Goal: Task Accomplishment & Management: Use online tool/utility

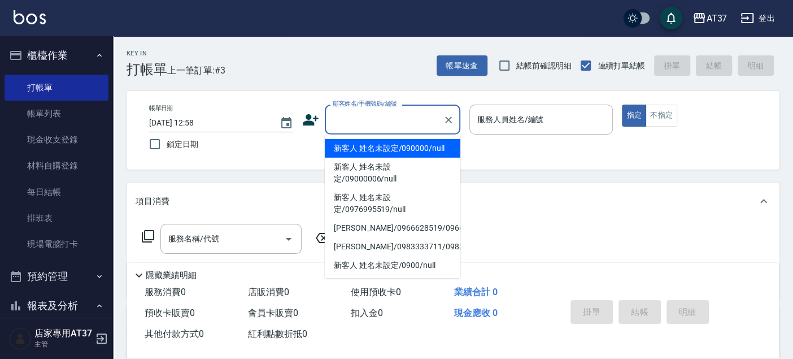
click at [410, 152] on li "新客人 姓名未設定/090000/null" at bounding box center [393, 148] width 136 height 19
type input "新客人 姓名未設定/090000/null"
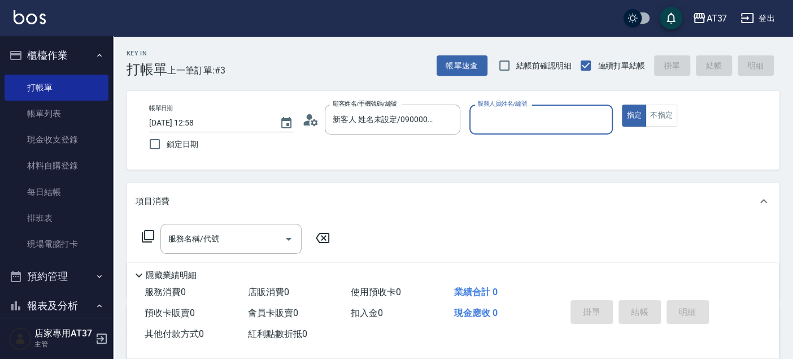
click at [483, 111] on input "服務人員姓名/編號" at bounding box center [541, 120] width 134 height 20
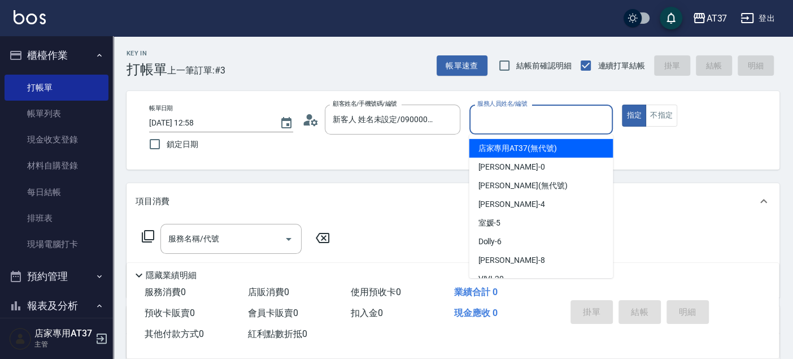
click at [507, 121] on input "服務人員姓名/編號" at bounding box center [541, 120] width 134 height 20
click at [509, 108] on label "服務人員姓名/編號" at bounding box center [502, 103] width 50 height 8
click at [509, 110] on input "服務人員姓名/編號" at bounding box center [541, 120] width 134 height 20
click at [512, 120] on input "服務人員姓名/編號" at bounding box center [541, 120] width 134 height 20
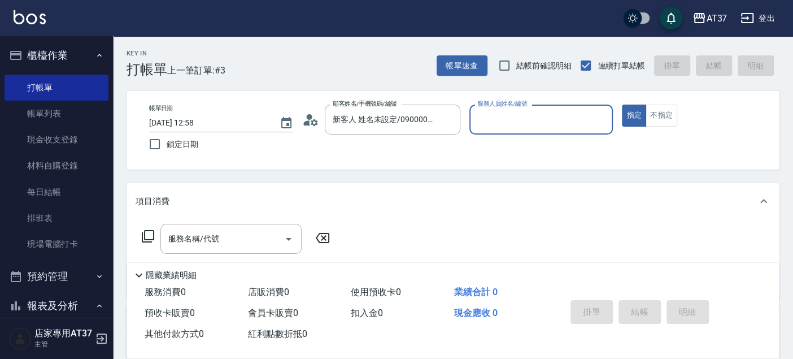
click at [512, 120] on input "服務人員姓名/編號" at bounding box center [541, 120] width 134 height 20
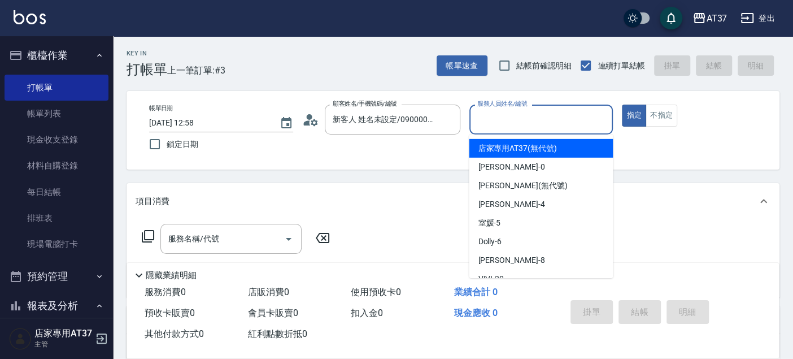
click at [512, 120] on input "服務人員姓名/編號" at bounding box center [541, 120] width 134 height 20
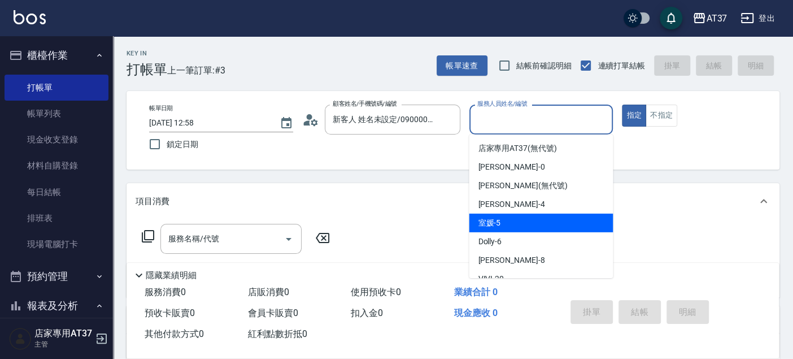
click at [520, 227] on div "室媛 -5" at bounding box center [541, 222] width 144 height 19
type input "室媛-5"
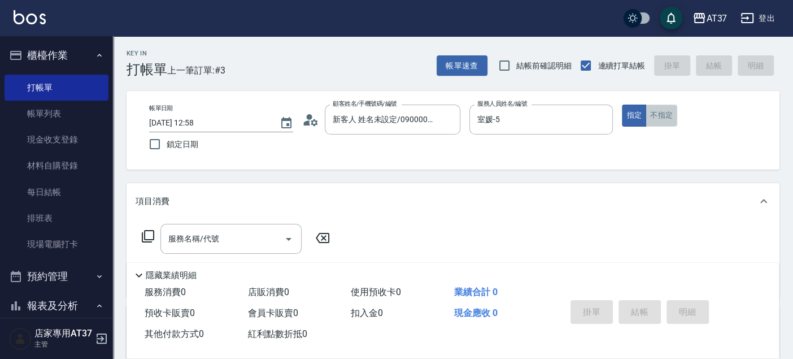
click at [647, 116] on button "不指定" at bounding box center [662, 115] width 32 height 22
click at [262, 236] on input "服務名稱/代號" at bounding box center [222, 239] width 114 height 20
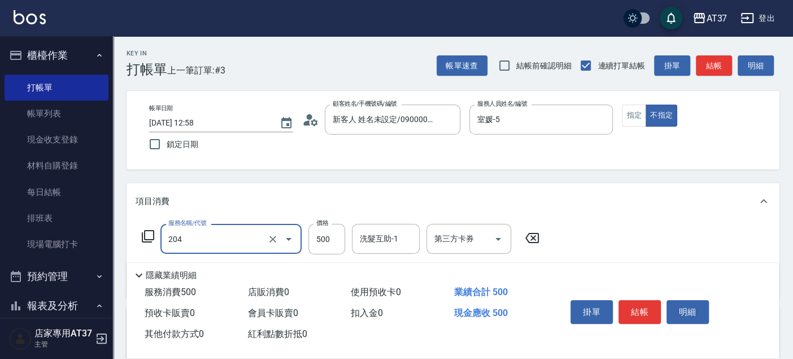
type input "A級洗+剪(204)"
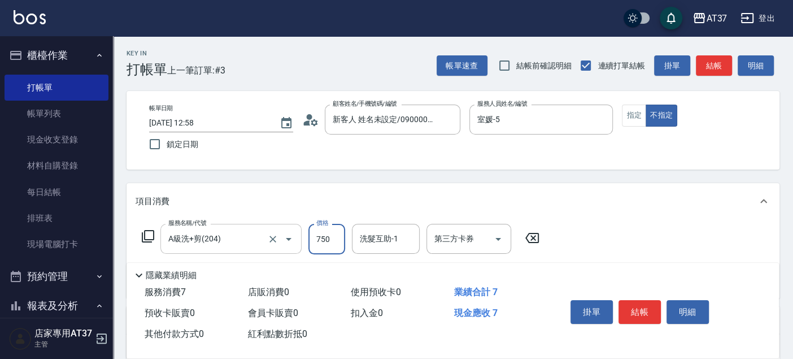
type input "750"
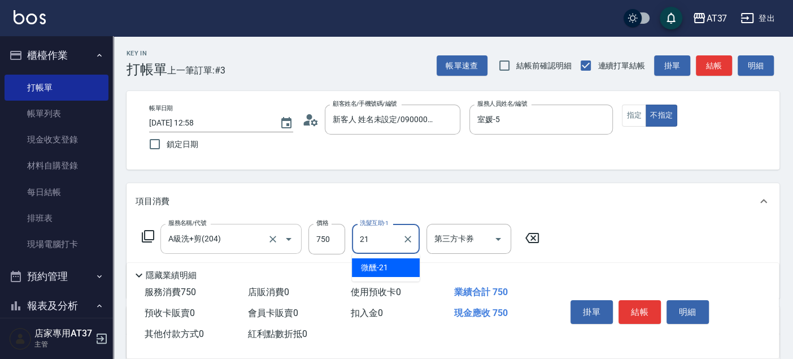
type input "微醺-21"
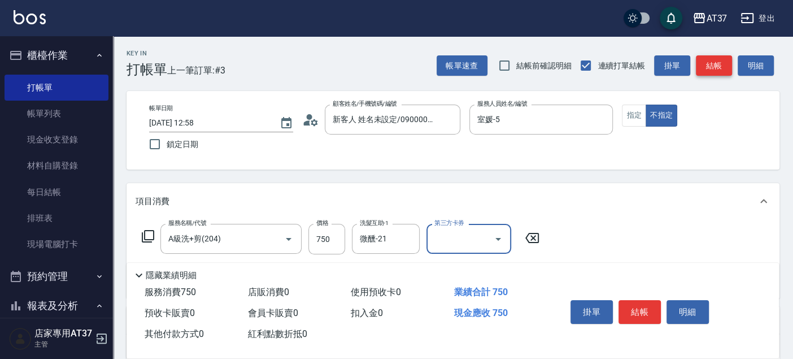
click at [721, 62] on button "結帳" at bounding box center [714, 65] width 36 height 21
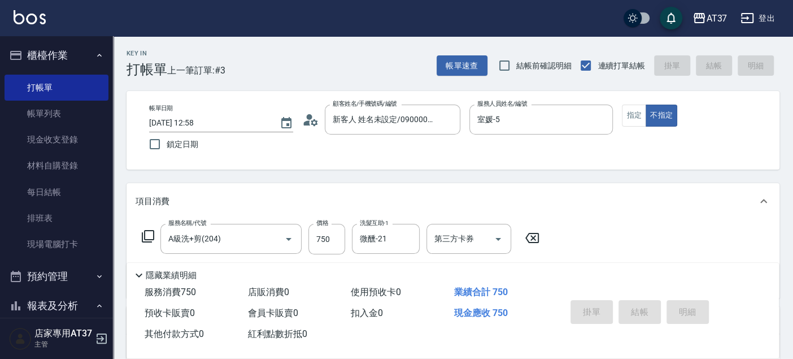
type input "[DATE] 13:41"
